Goal: Answer question/provide support

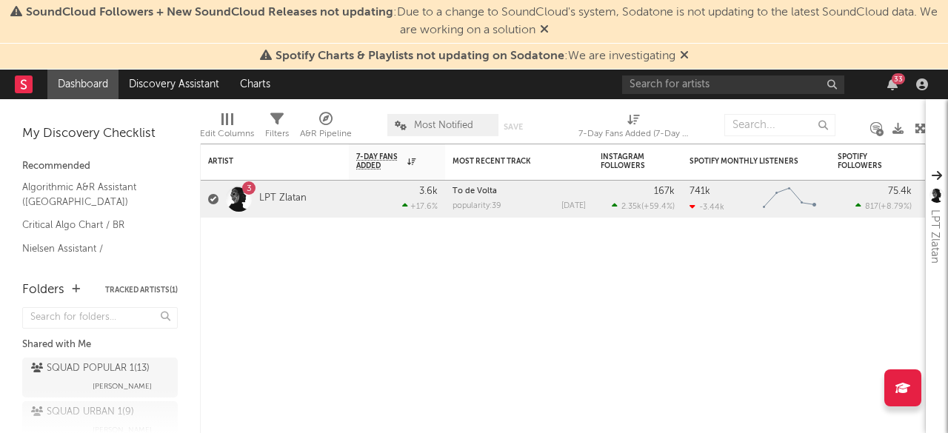
click at [751, 73] on div "33" at bounding box center [777, 85] width 311 height 30
click at [748, 90] on input "text" at bounding box center [733, 85] width 222 height 19
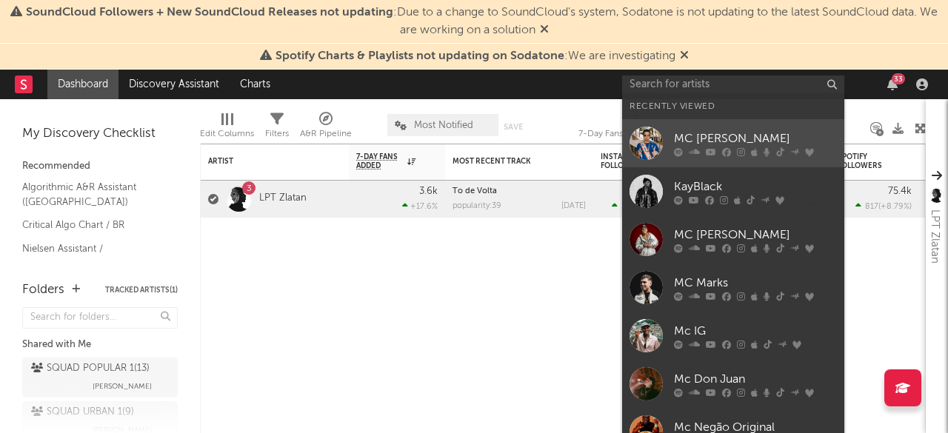
click at [739, 147] on icon at bounding box center [741, 151] width 8 height 9
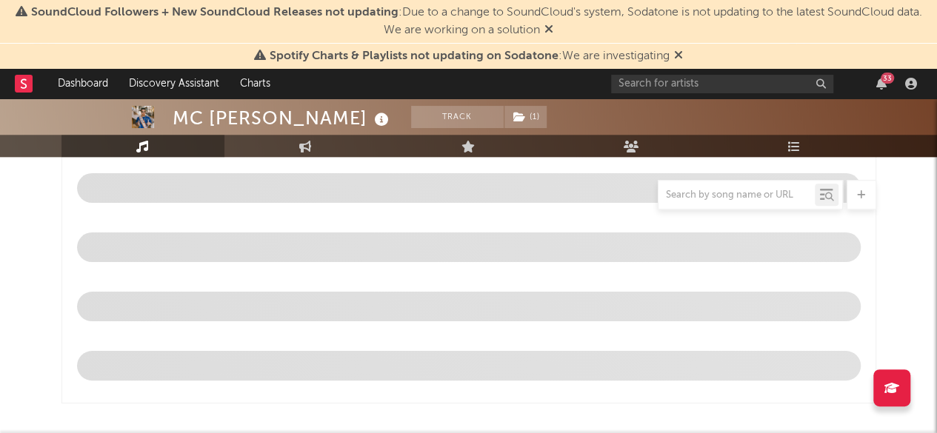
select select "6m"
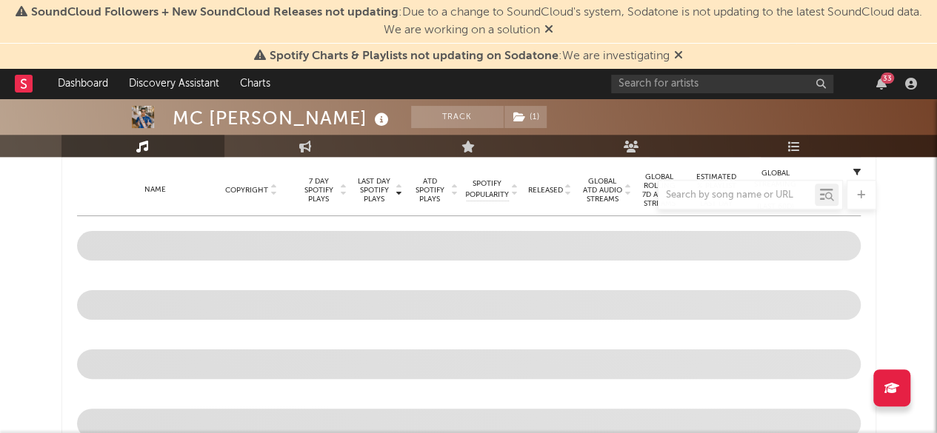
scroll to position [709, 0]
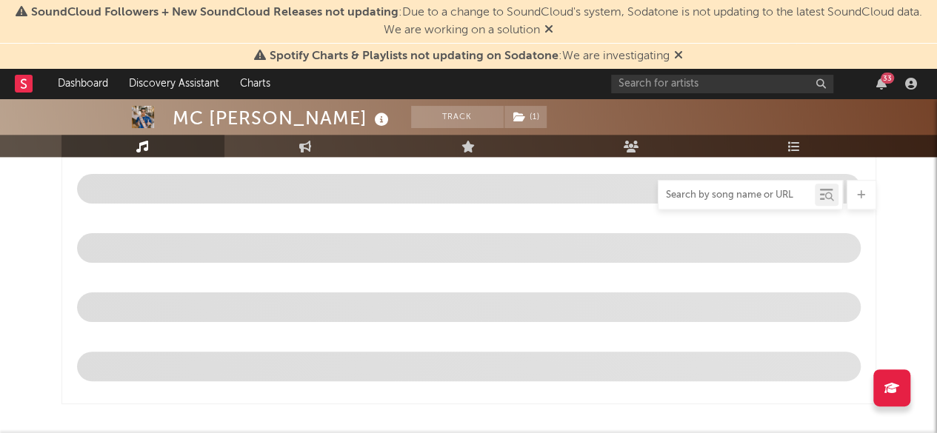
click at [735, 193] on input "text" at bounding box center [736, 196] width 156 height 12
click at [678, 56] on icon at bounding box center [678, 55] width 9 height 12
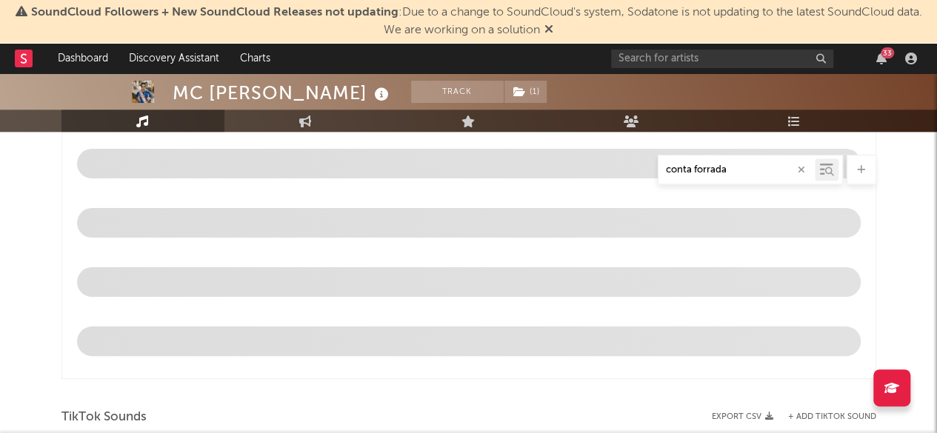
click at [543, 31] on span "SoundCloud Followers + New SoundCloud Releases not updating : Due to a change t…" at bounding box center [468, 22] width 922 height 36
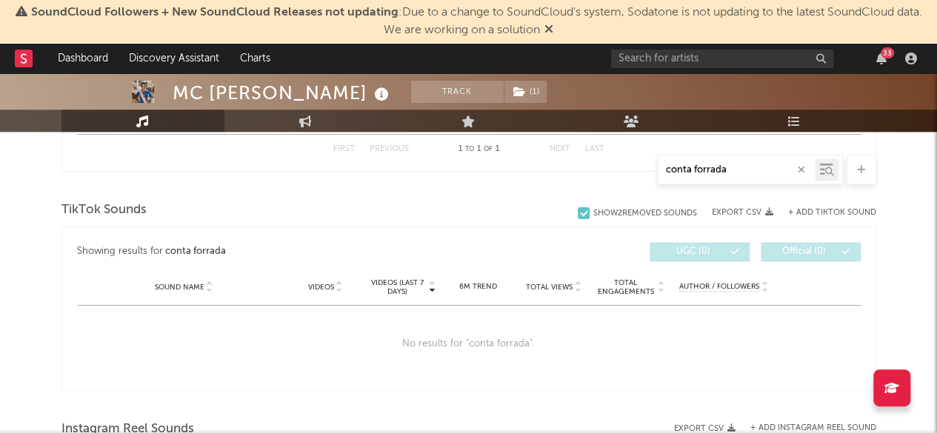
click at [555, 31] on span "SoundCloud Followers + New SoundCloud Releases not updating : Due to a change t…" at bounding box center [468, 22] width 922 height 36
click at [546, 19] on span "SoundCloud Followers + New SoundCloud Releases not updating : Due to a change t…" at bounding box center [476, 22] width 891 height 30
click at [550, 32] on icon at bounding box center [548, 29] width 9 height 12
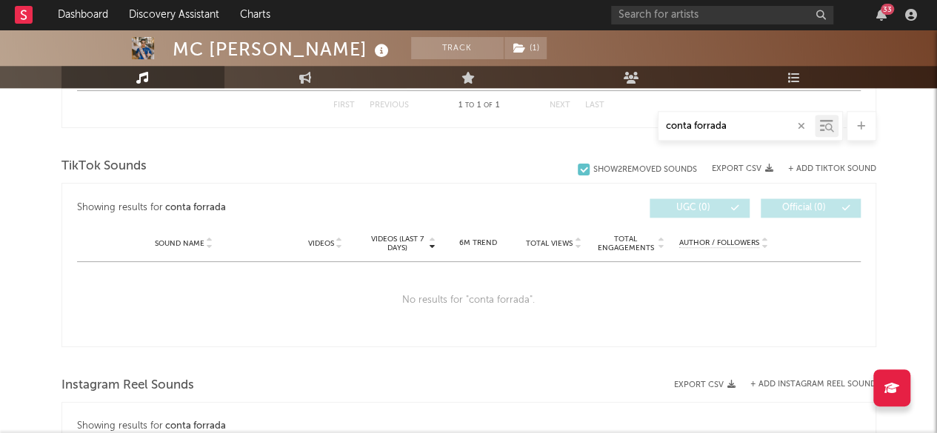
click at [738, 131] on input "conta forrada" at bounding box center [736, 127] width 156 height 12
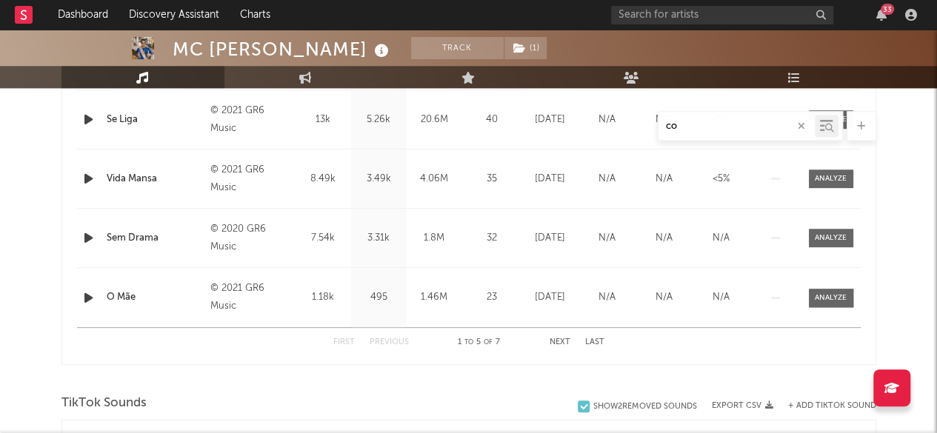
type input "c"
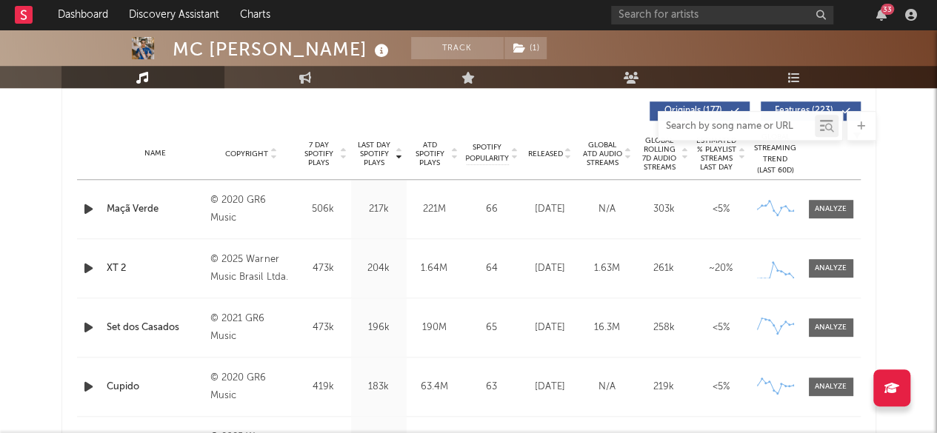
scroll to position [412, 0]
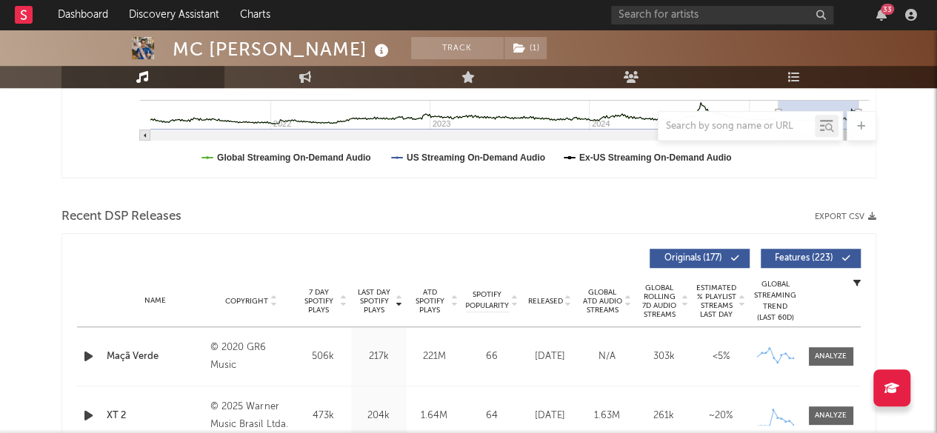
click at [359, 180] on div "Luminate - Daily Luminate - Weekly BMAT - Weekly OCC - Weekly Zoom 1w 1m 3m 6m …" at bounding box center [468, 12] width 815 height 340
